Goal: Information Seeking & Learning: Find specific fact

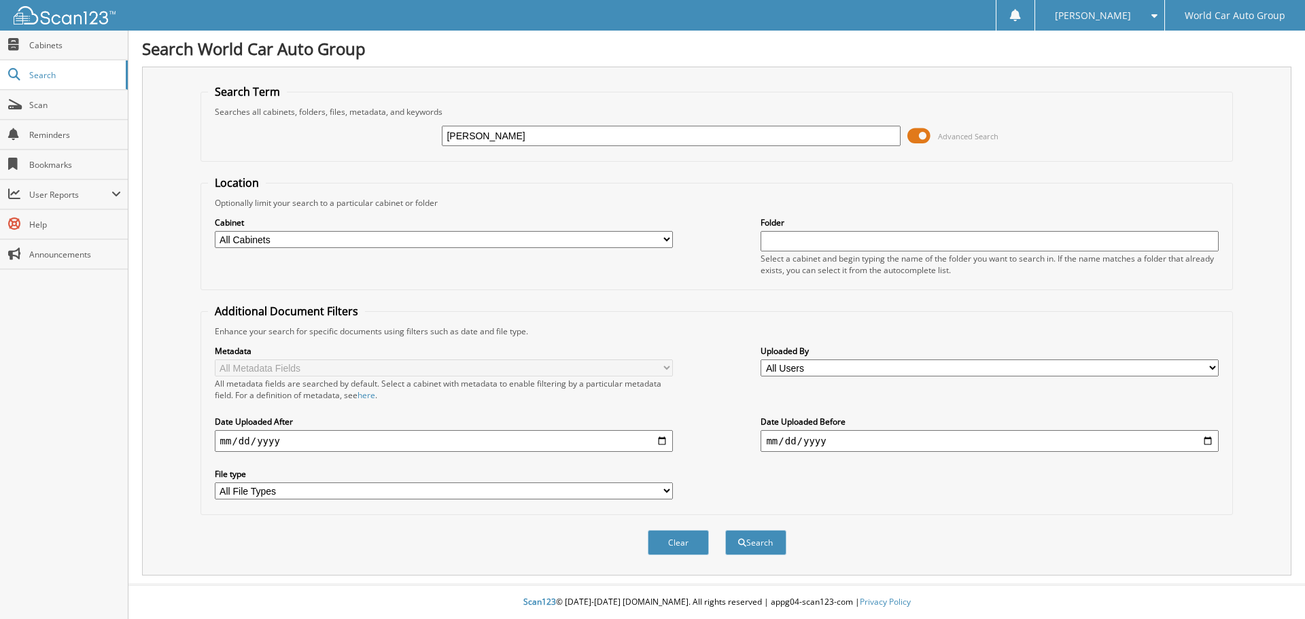
type input "[PERSON_NAME]"
click at [725, 530] on button "Search" at bounding box center [755, 542] width 61 height 25
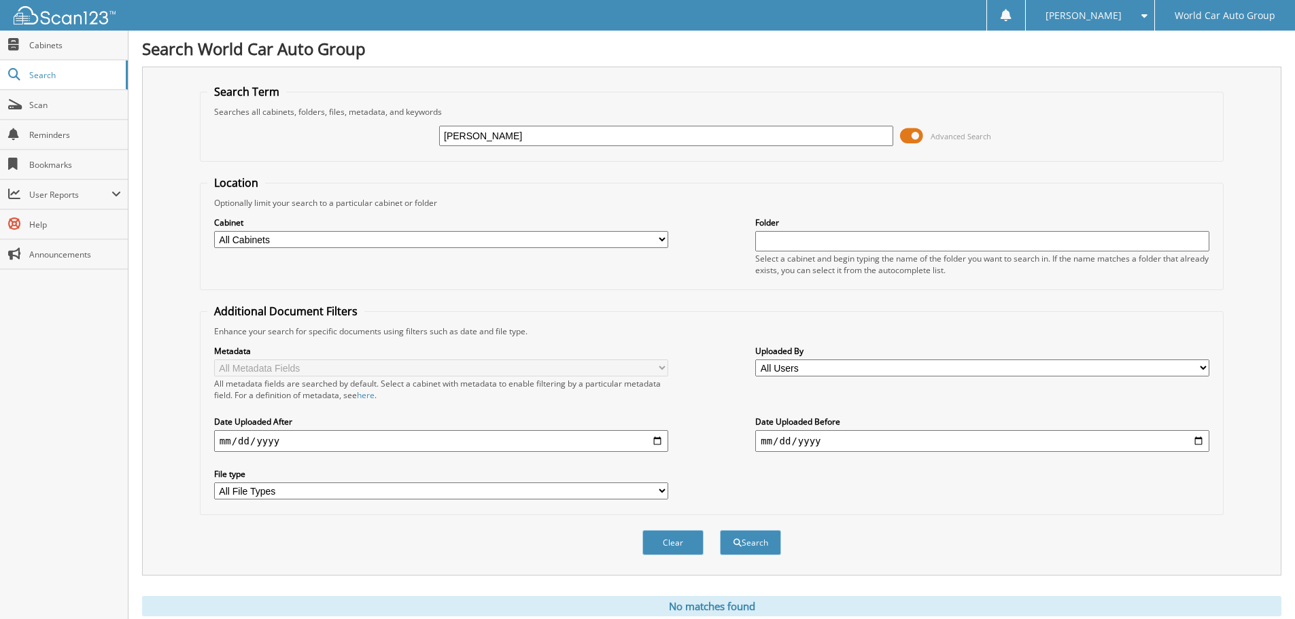
click at [764, 145] on input "abigail salinas" at bounding box center [666, 136] width 454 height 20
click at [720, 530] on button "Search" at bounding box center [750, 542] width 61 height 25
click at [380, 151] on div "abigail salinas Advanced Search" at bounding box center [711, 136] width 1009 height 37
click at [452, 181] on fieldset "Location Optionally limit your search to a particular cabinet or folder Cabinet…" at bounding box center [712, 232] width 1024 height 115
click at [625, 95] on fieldset "Search Term Searches all cabinets, folders, files, metadata, and keywords Advan…" at bounding box center [712, 123] width 1024 height 78
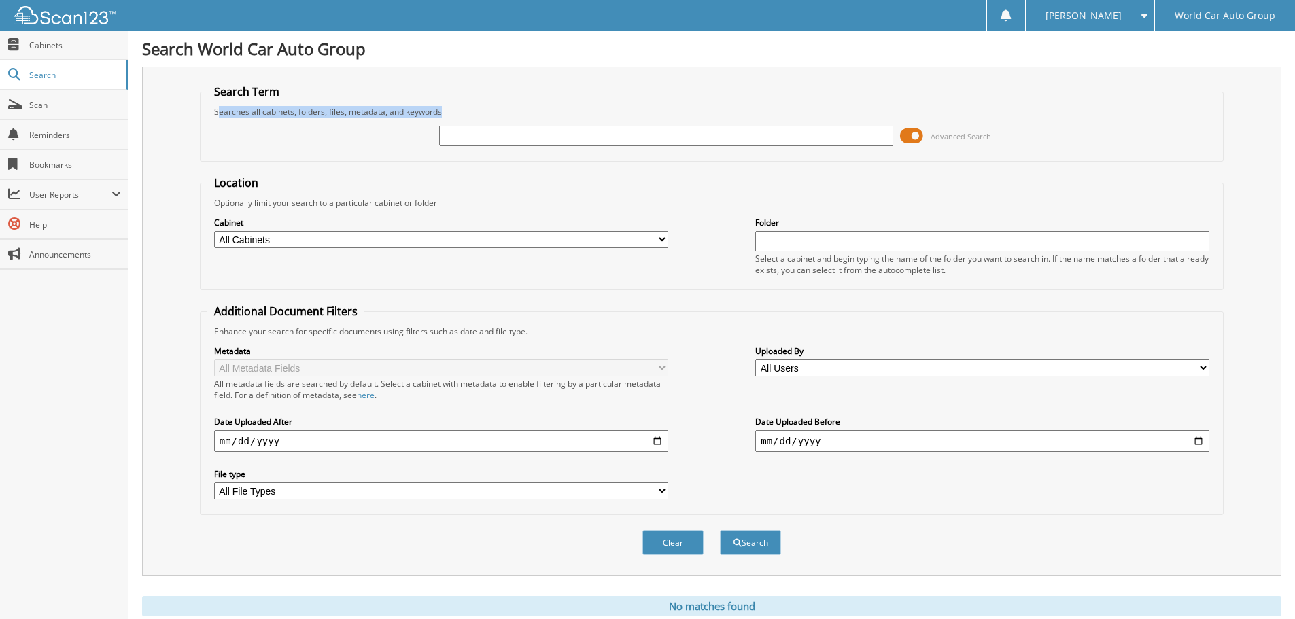
drag, startPoint x: 446, startPoint y: 115, endPoint x: 217, endPoint y: 117, distance: 229.1
click at [217, 117] on div "Searches all cabinets, folders, files, metadata, and keywords" at bounding box center [711, 112] width 1009 height 12
click at [216, 134] on div "Advanced Search" at bounding box center [711, 136] width 1009 height 37
drag, startPoint x: 219, startPoint y: 106, endPoint x: 445, endPoint y: 116, distance: 225.9
click at [424, 113] on div "Searches all cabinets, folders, files, metadata, and keywords" at bounding box center [711, 112] width 1009 height 12
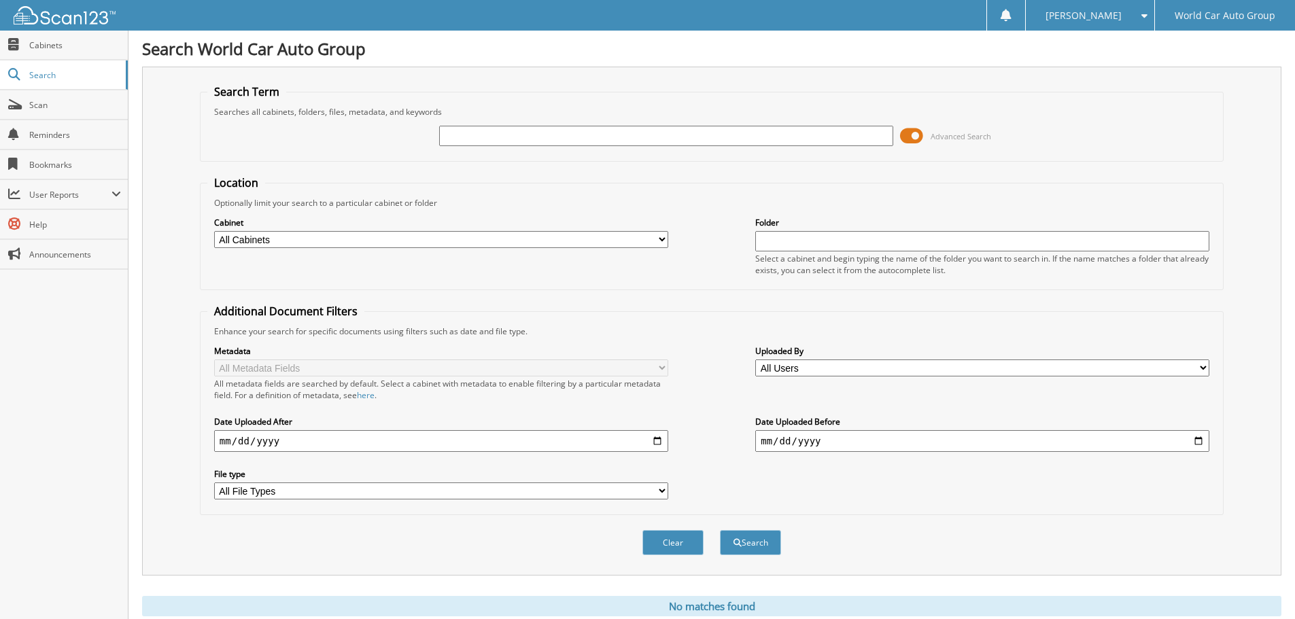
click at [458, 117] on div "Searches all cabinets, folders, files, metadata, and keywords" at bounding box center [711, 112] width 1009 height 12
drag, startPoint x: 452, startPoint y: 117, endPoint x: 193, endPoint y: 117, distance: 259.0
click at [193, 117] on div "Search Term Searches all cabinets, folders, files, metadata, and keywords Advan…" at bounding box center [712, 321] width 1140 height 509
click at [233, 152] on div "Advanced Search" at bounding box center [711, 136] width 1009 height 37
click at [515, 145] on input "text" at bounding box center [666, 136] width 454 height 20
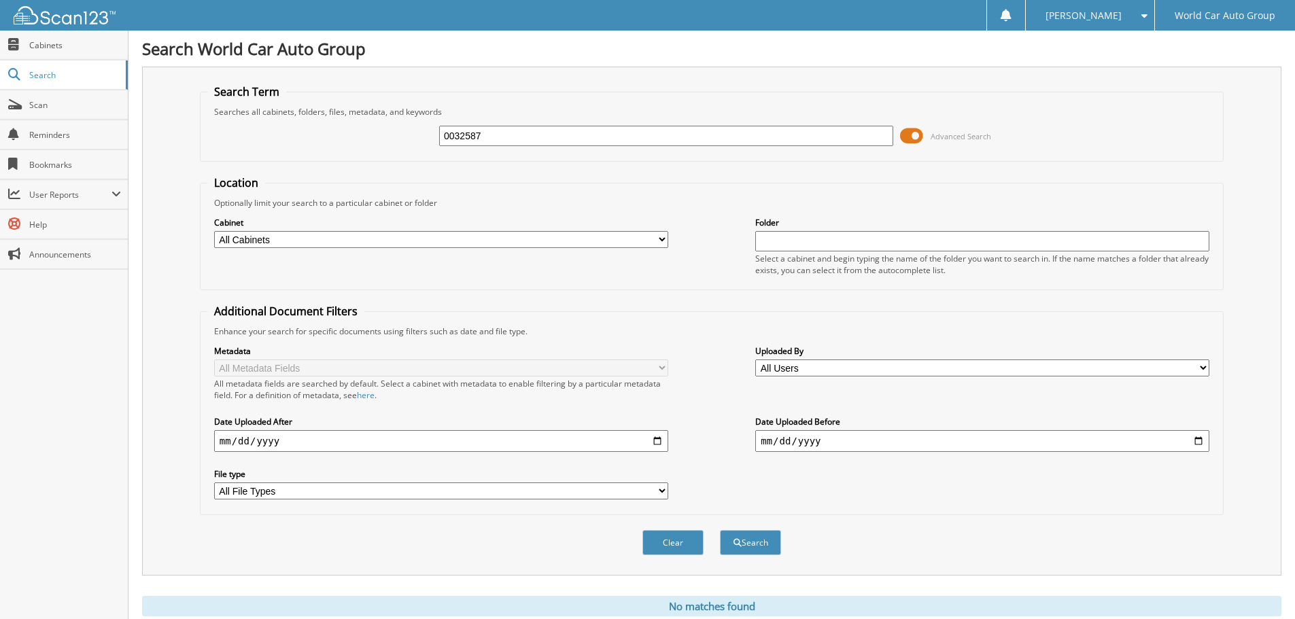
type input "0032587"
click at [720, 530] on button "Search" at bounding box center [750, 542] width 61 height 25
